Goal: Navigation & Orientation: Find specific page/section

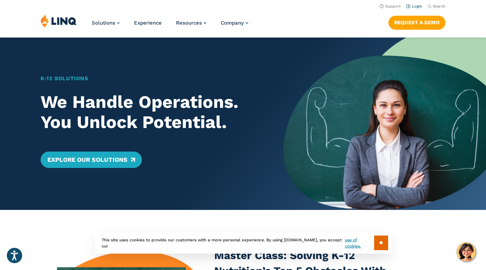
click at [415, 6] on link "Login" at bounding box center [414, 6] width 16 height 4
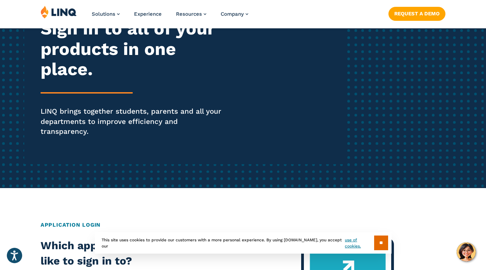
scroll to position [102, 0]
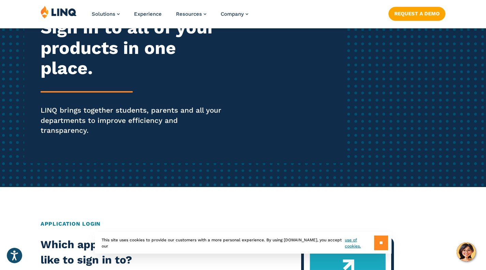
click at [379, 245] on input "**" at bounding box center [381, 242] width 14 height 15
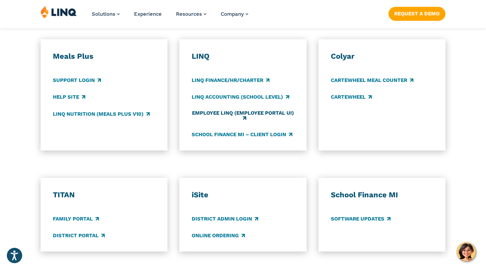
scroll to position [409, 0]
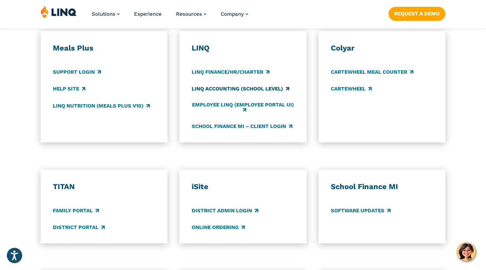
click at [229, 85] on link "LINQ Accounting (school level)" at bounding box center [241, 89] width 98 height 8
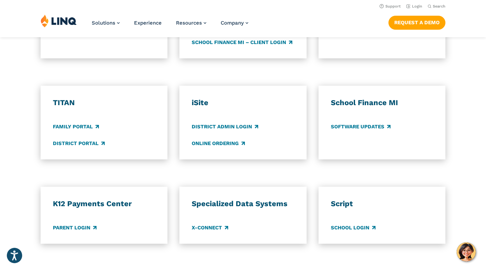
scroll to position [491, 0]
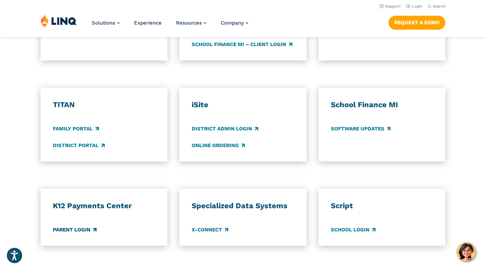
click at [82, 226] on link "Parent Login" at bounding box center [75, 230] width 44 height 8
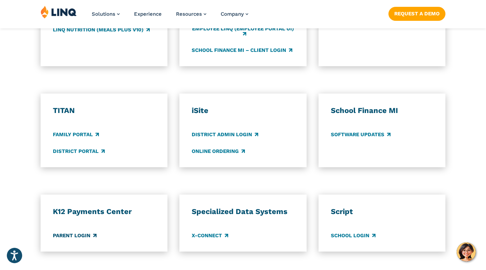
scroll to position [491, 0]
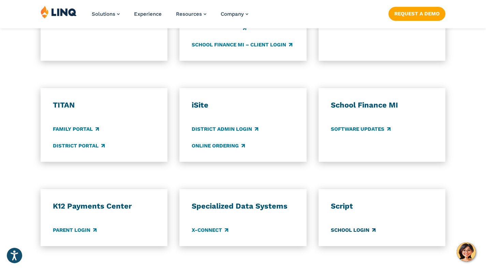
click at [357, 226] on link "School Login" at bounding box center [353, 230] width 45 height 8
click at [77, 226] on link "Parent Login" at bounding box center [75, 230] width 44 height 8
